Goal: Navigation & Orientation: Find specific page/section

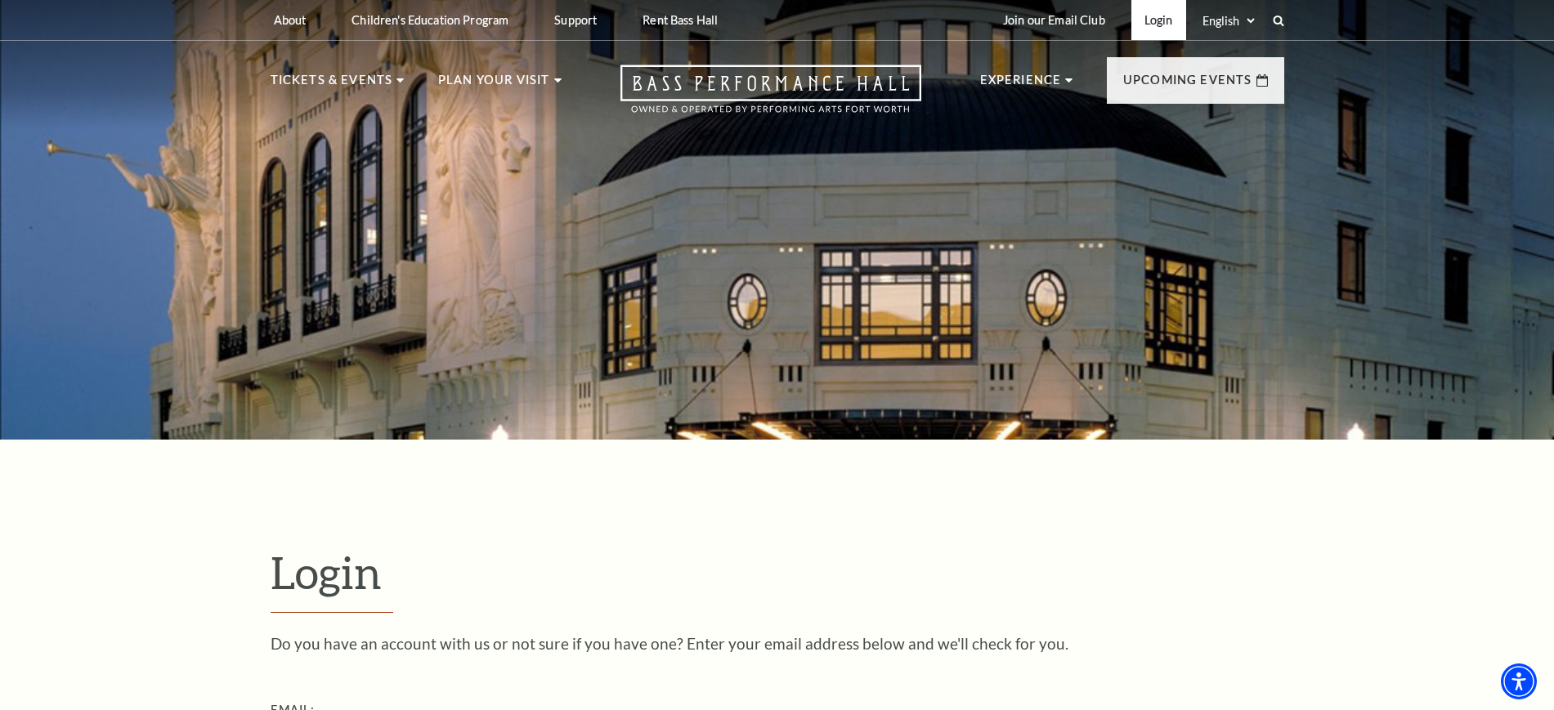
click at [1163, 16] on link "Login" at bounding box center [1158, 20] width 55 height 40
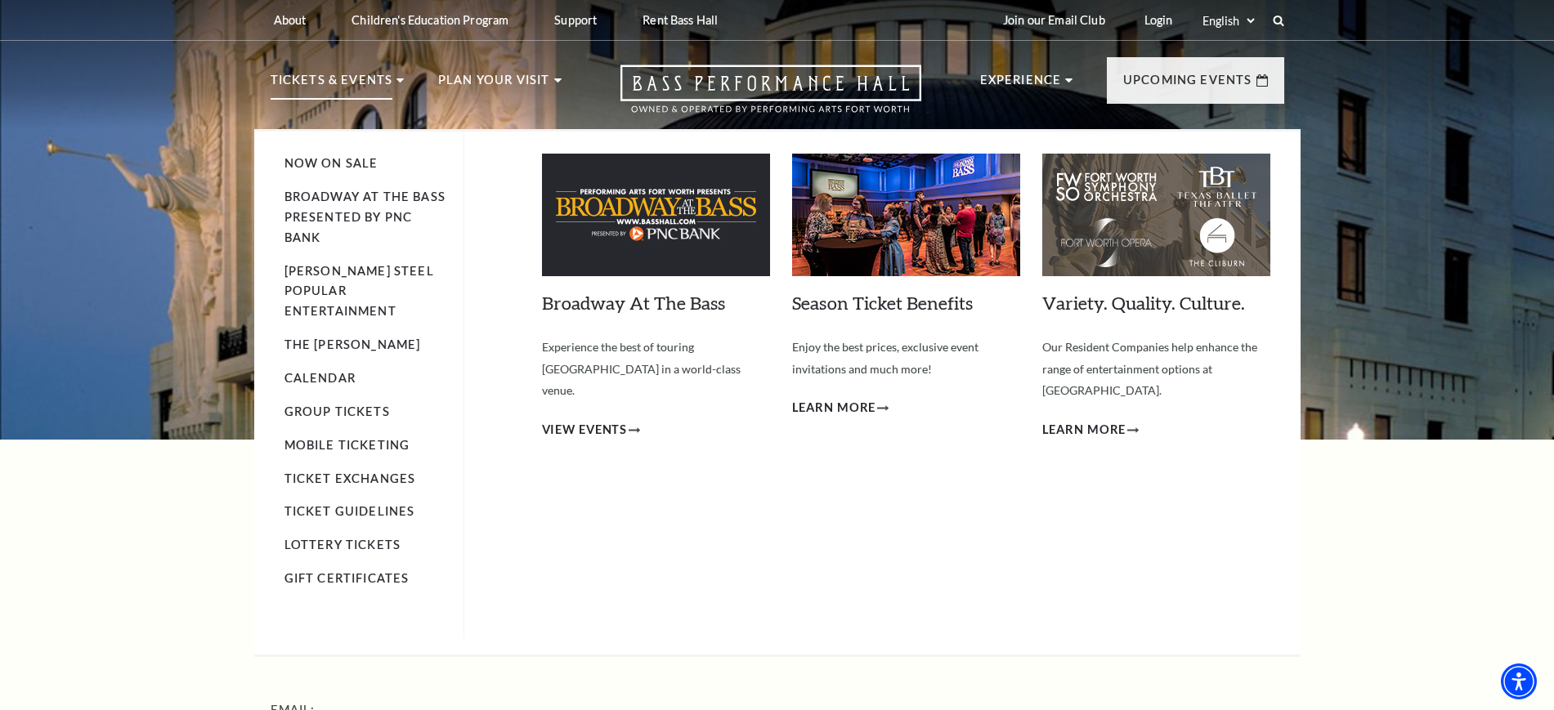
click at [332, 77] on p "Tickets & Events" at bounding box center [332, 84] width 123 height 29
